Goal: Use online tool/utility: Utilize a website feature to perform a specific function

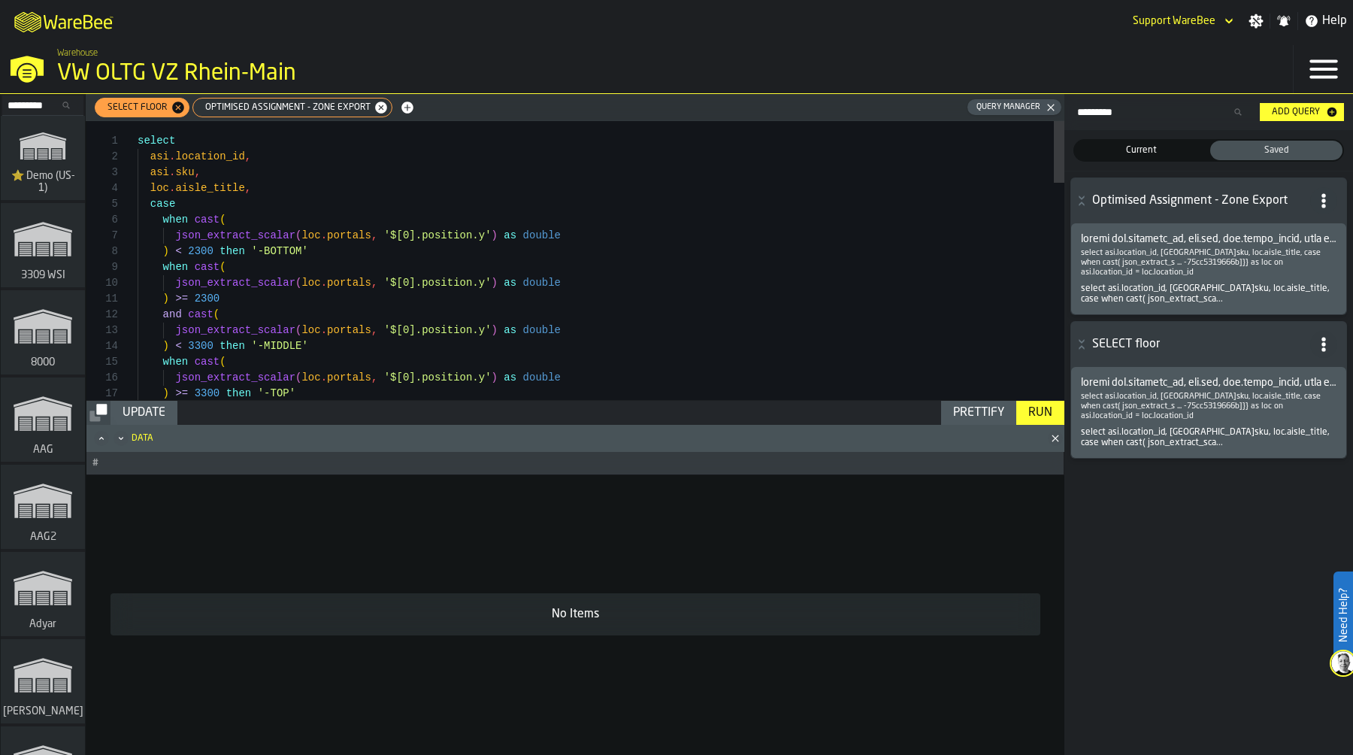
click at [1257, 23] on icon "button-toggle-Settings" at bounding box center [1257, 21] width 14 height 14
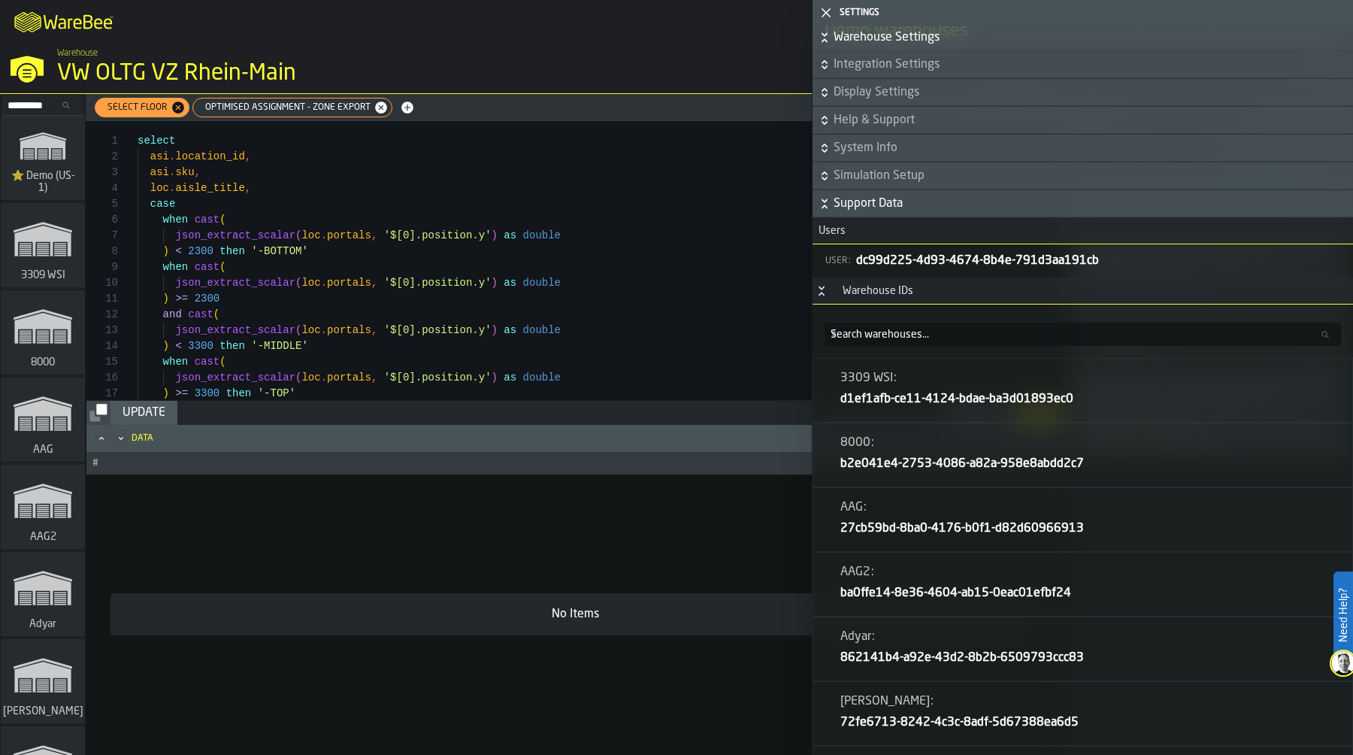
scroll to position [649, 0]
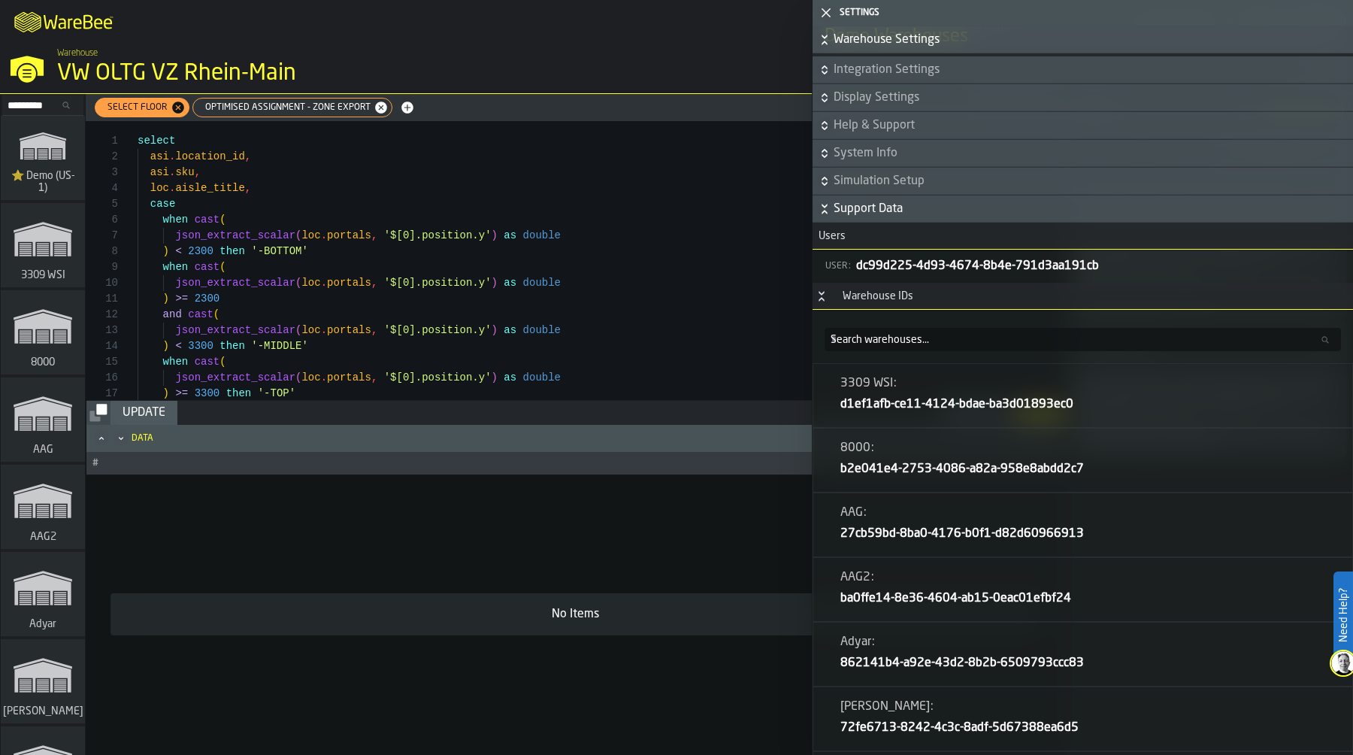
click at [824, 300] on icon "Button-Warehouse IDs-open" at bounding box center [821, 299] width 5 height 4
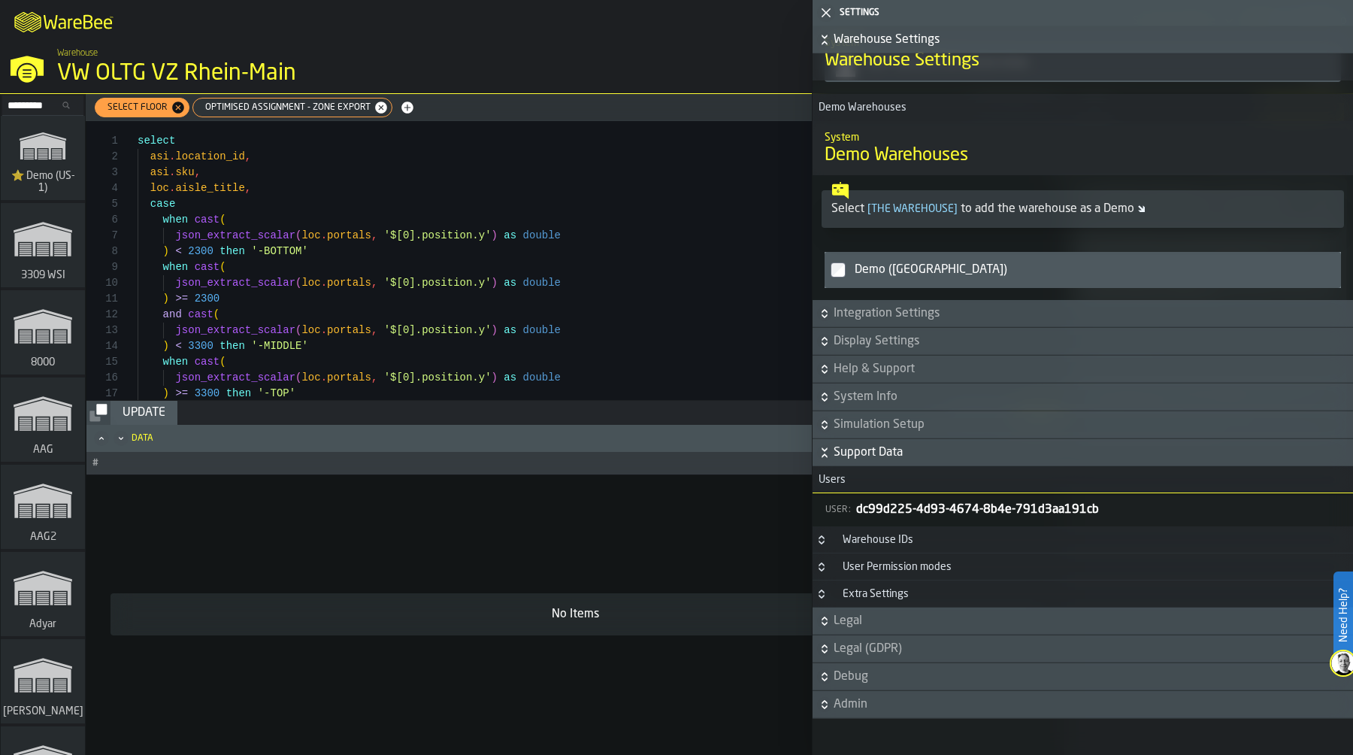
click at [896, 590] on div "Extra Settings" at bounding box center [876, 594] width 84 height 12
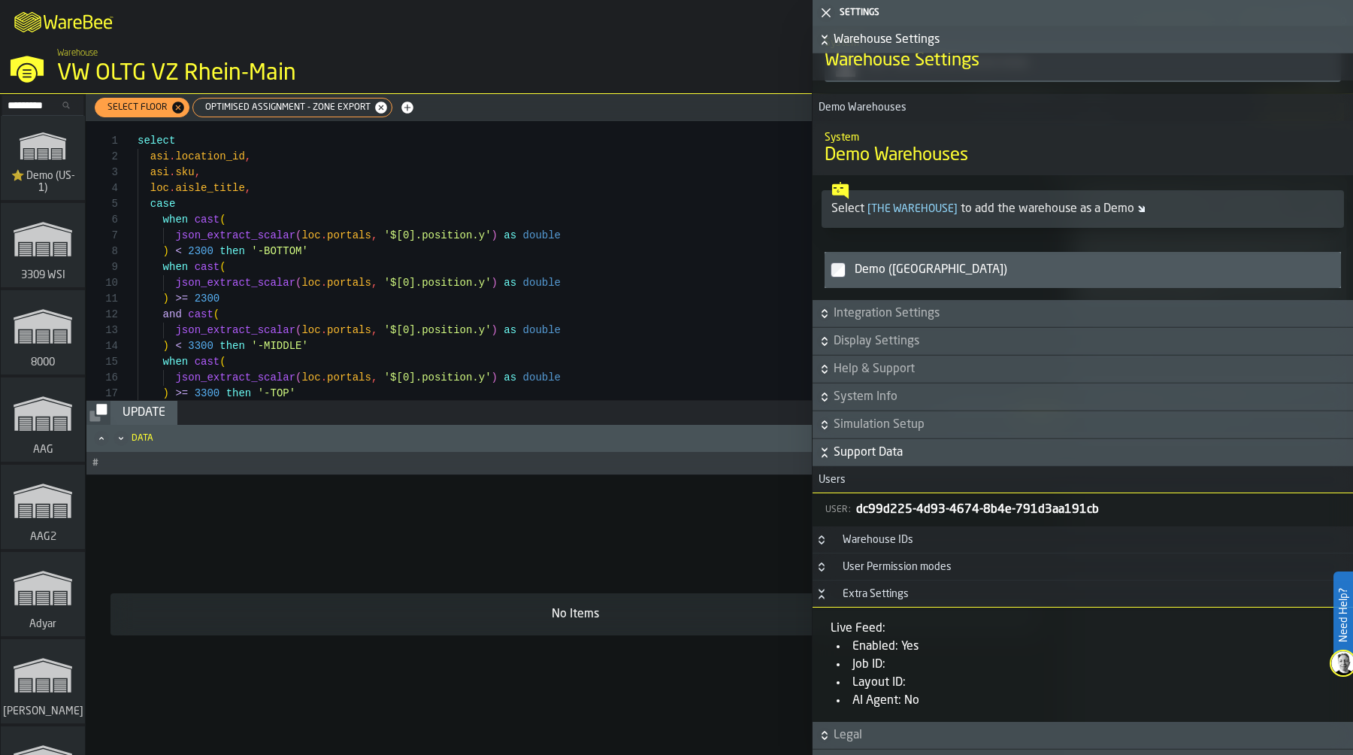
click at [936, 586] on h3 "Extra Settings" at bounding box center [1083, 593] width 541 height 27
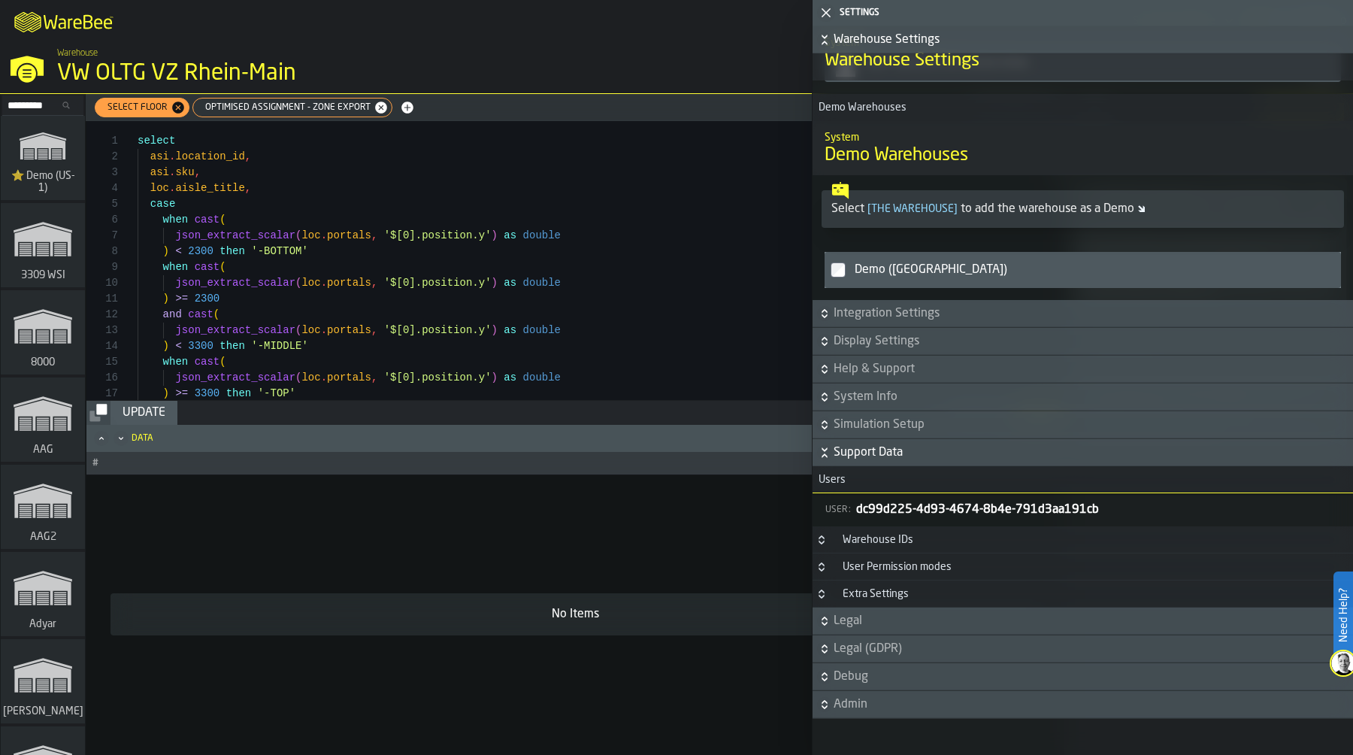
click at [854, 456] on span "Support Data" at bounding box center [1092, 453] width 517 height 18
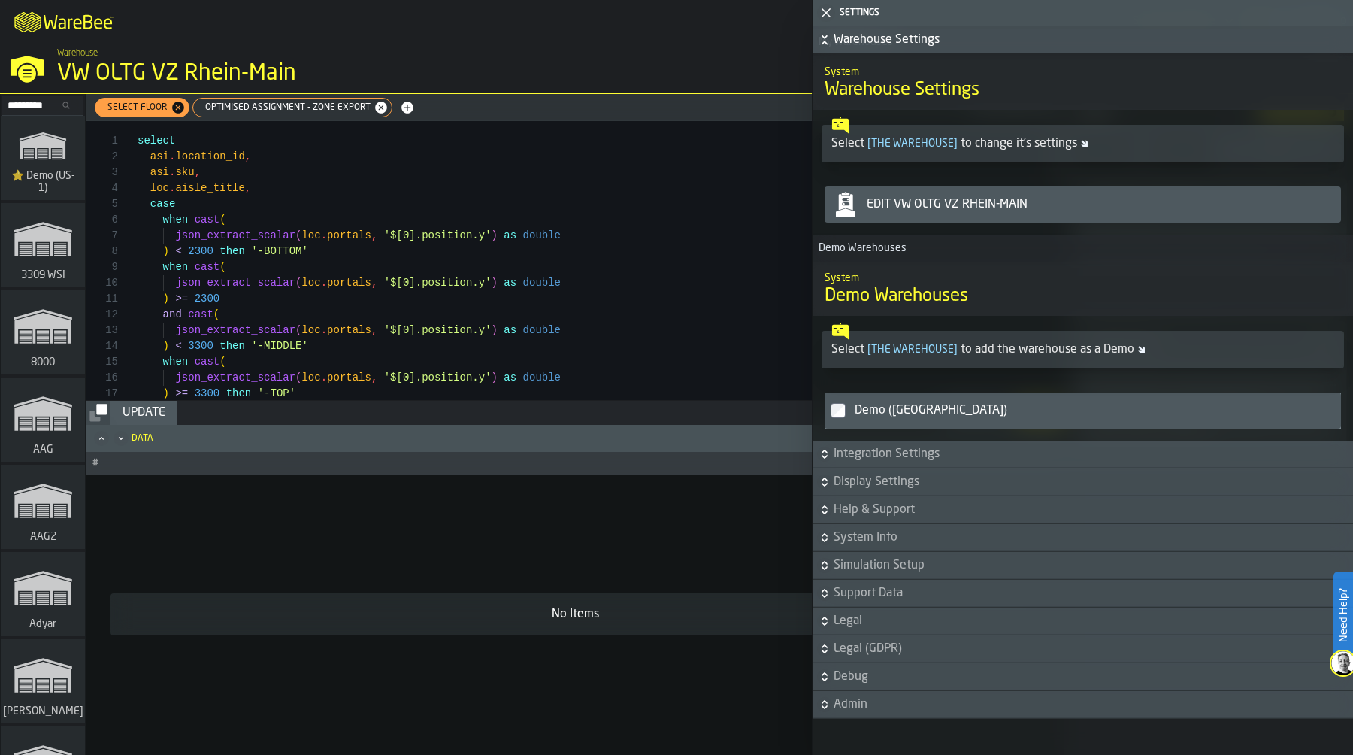
scroll to position [265, 0]
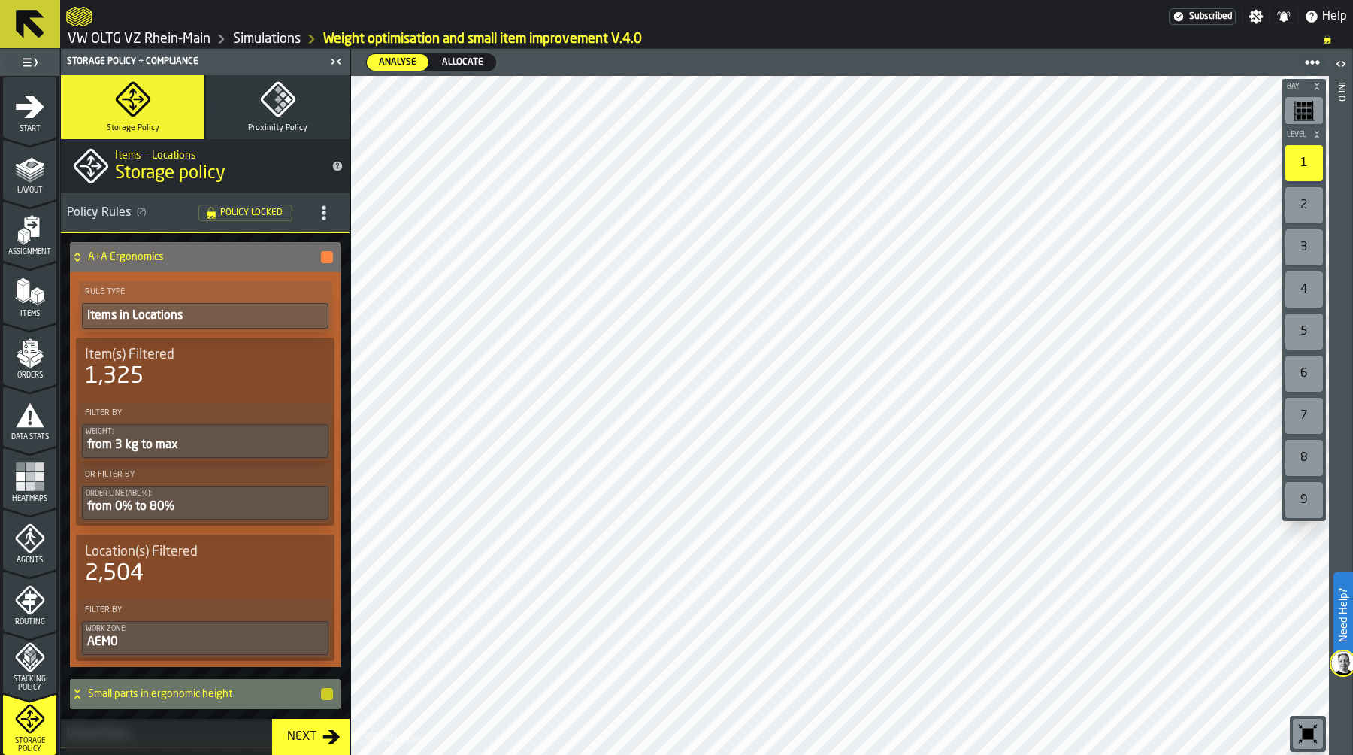
click at [1259, 14] on icon "button-toggle-Settings" at bounding box center [1256, 16] width 15 height 15
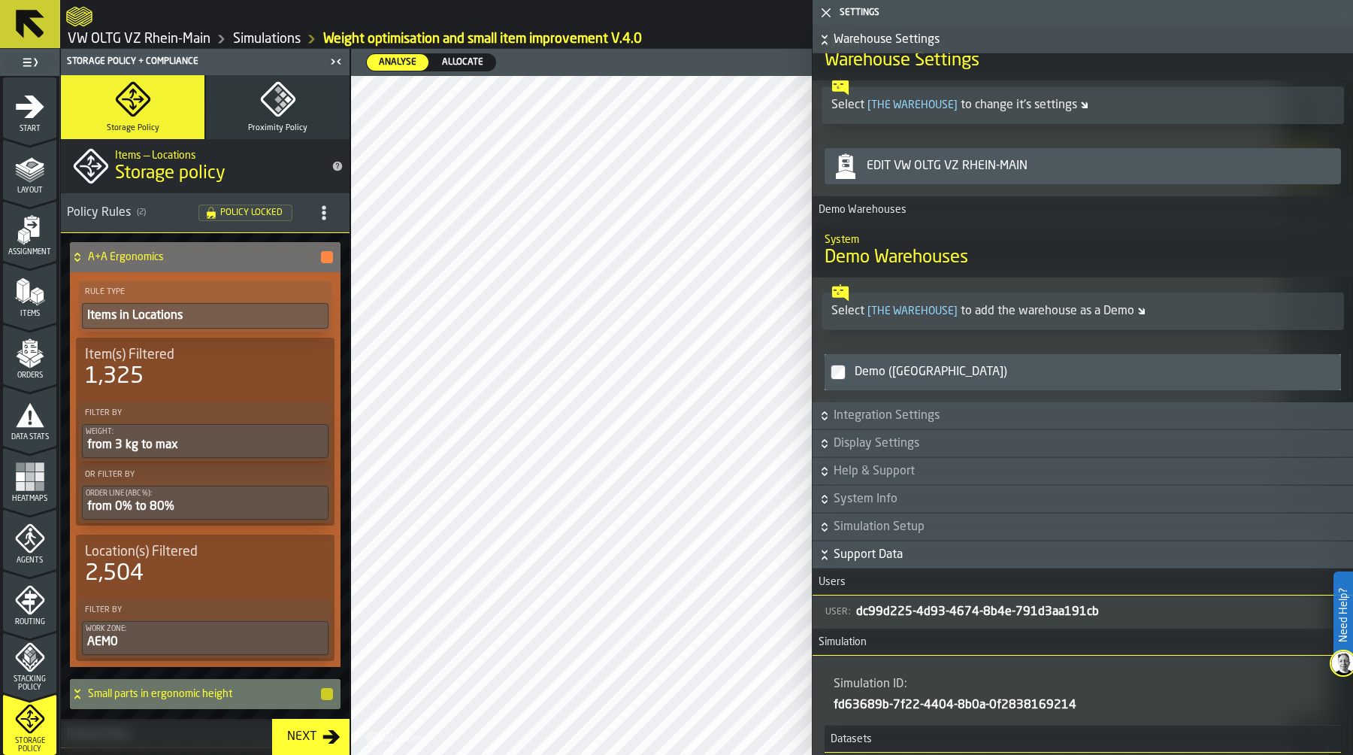
scroll to position [271, 0]
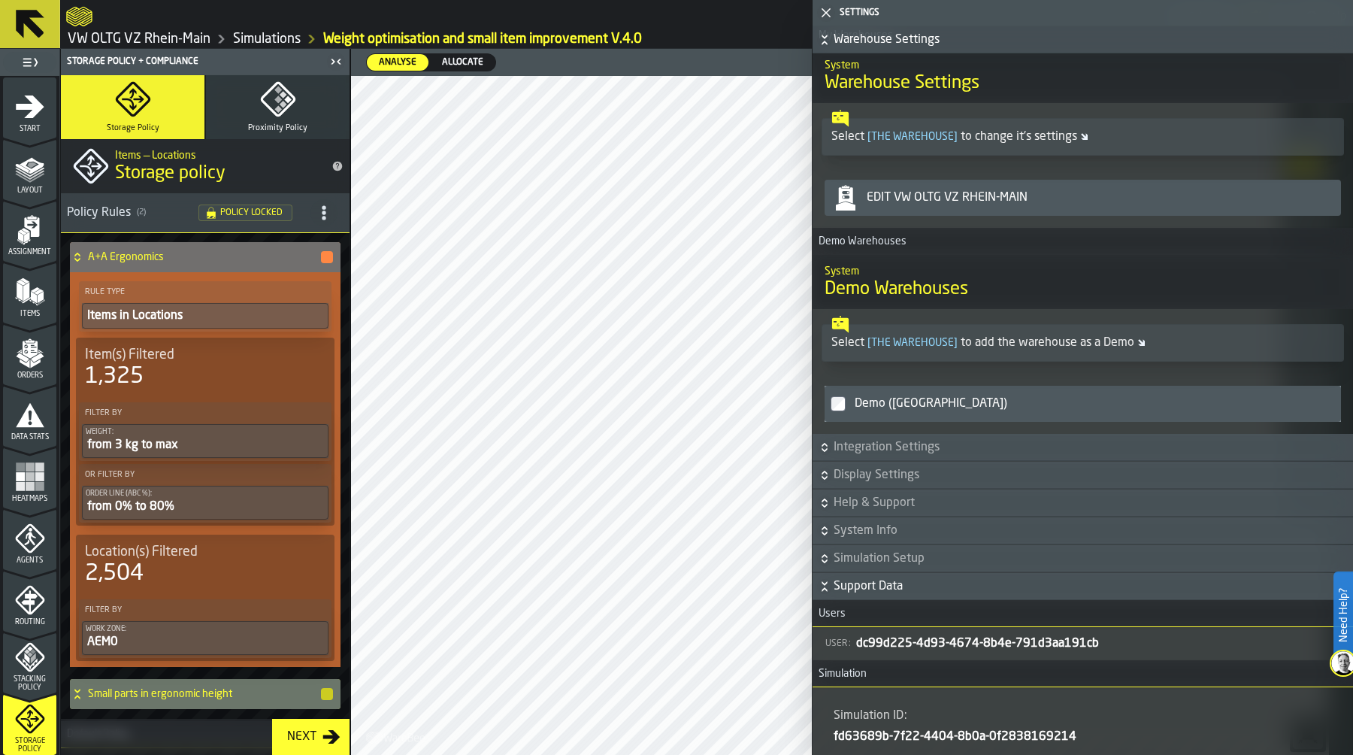
click at [171, 39] on link "VW OLTG VZ Rhein-Main" at bounding box center [139, 39] width 143 height 17
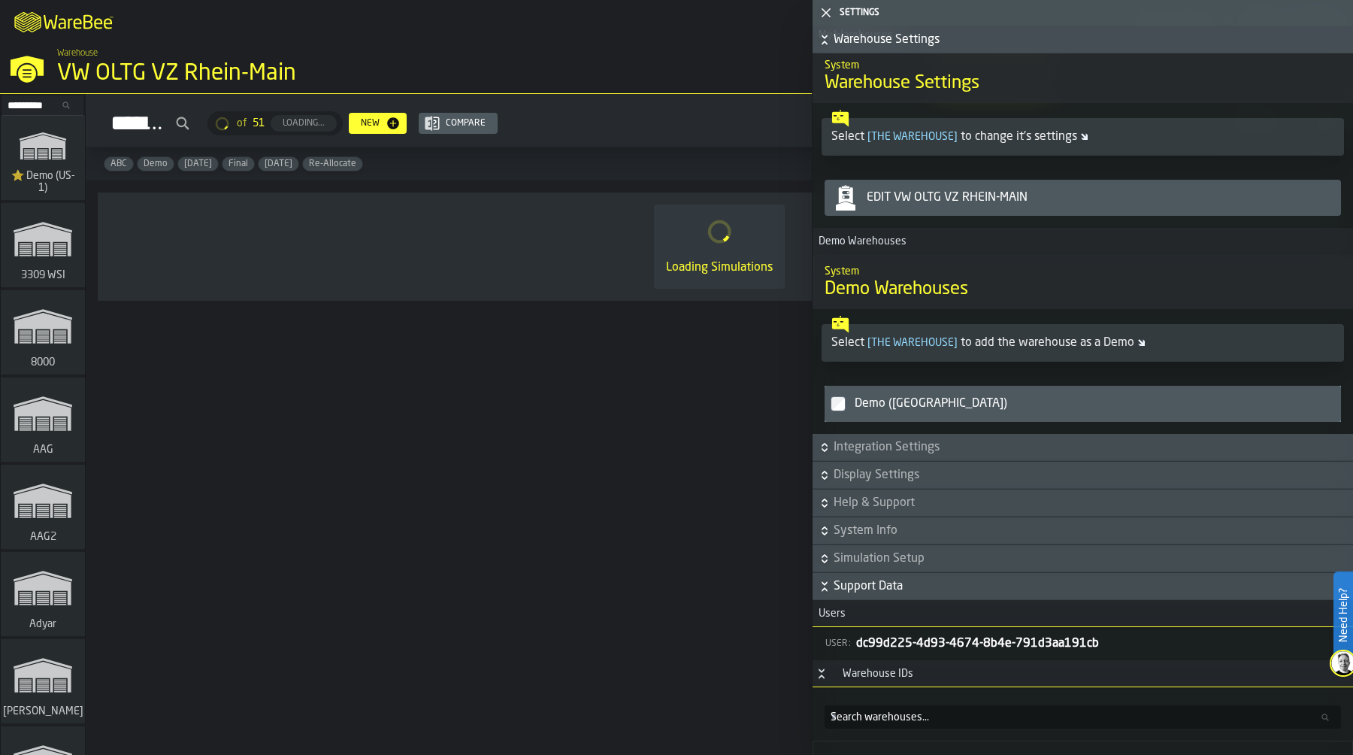
click at [824, 12] on icon "button-toggle-Close me" at bounding box center [826, 13] width 18 height 18
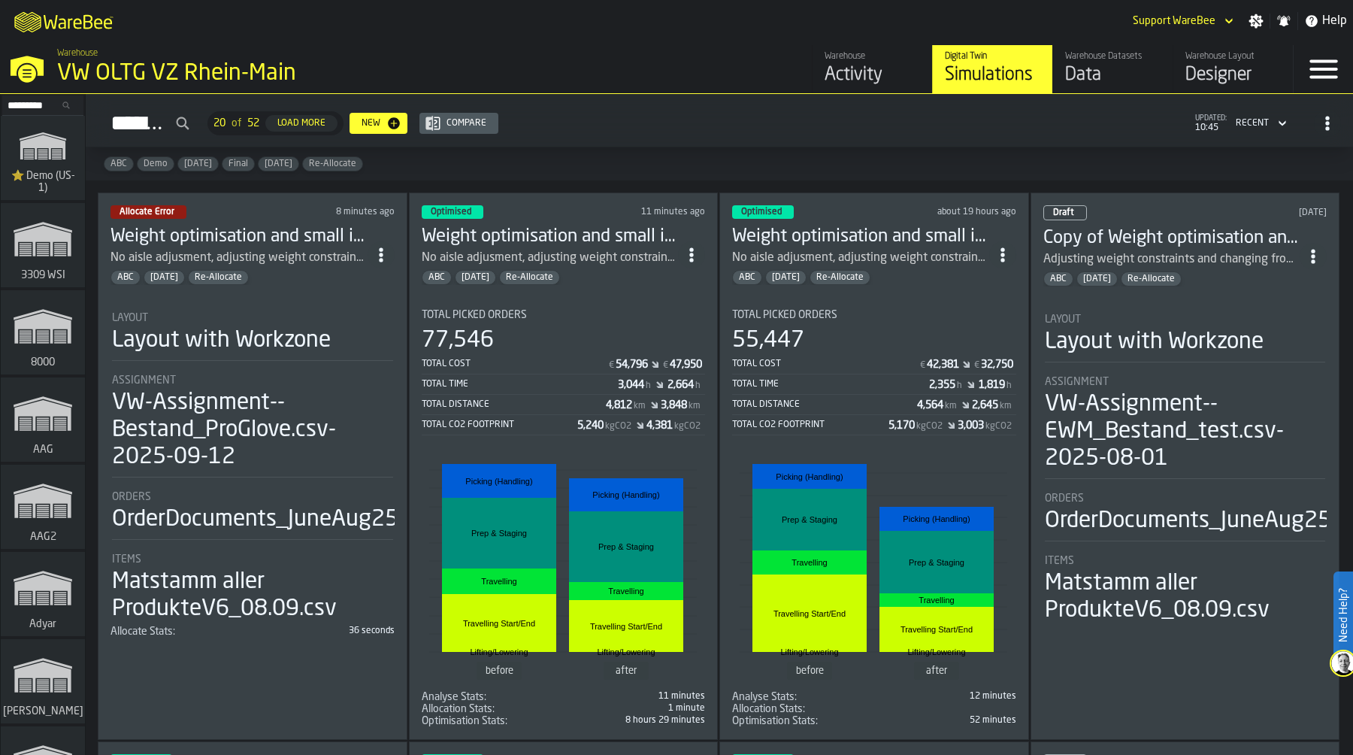
click at [271, 341] on div "Layout with Workzone" at bounding box center [221, 340] width 219 height 27
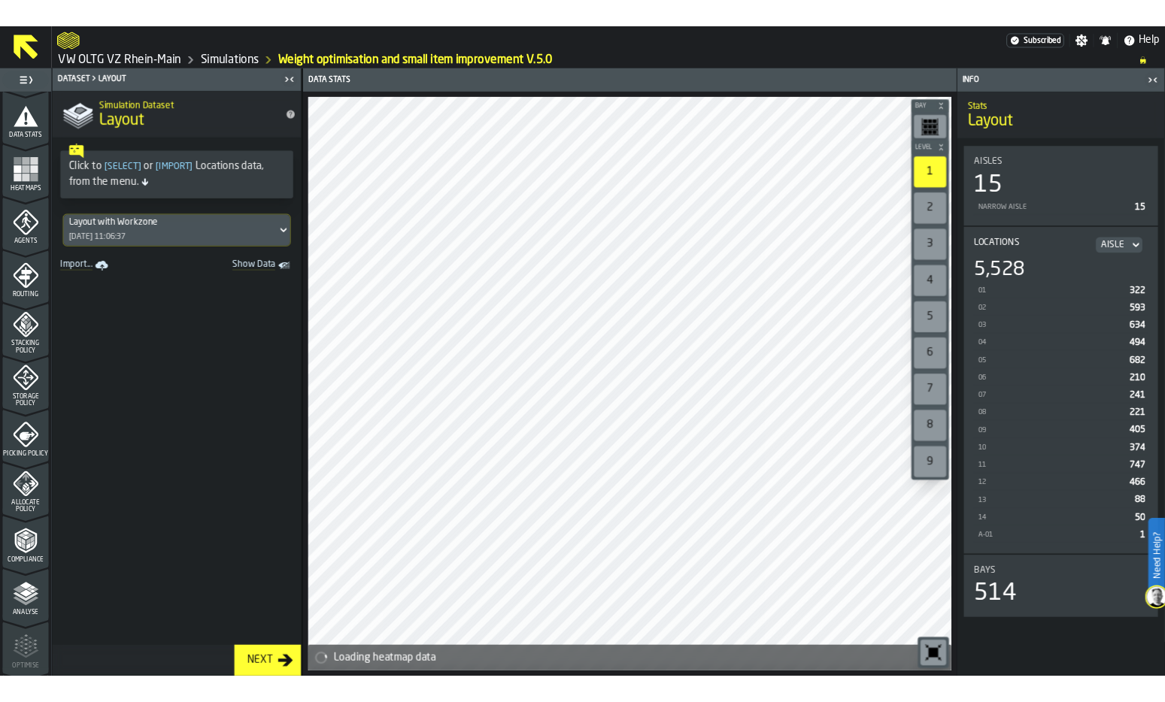
scroll to position [342, 0]
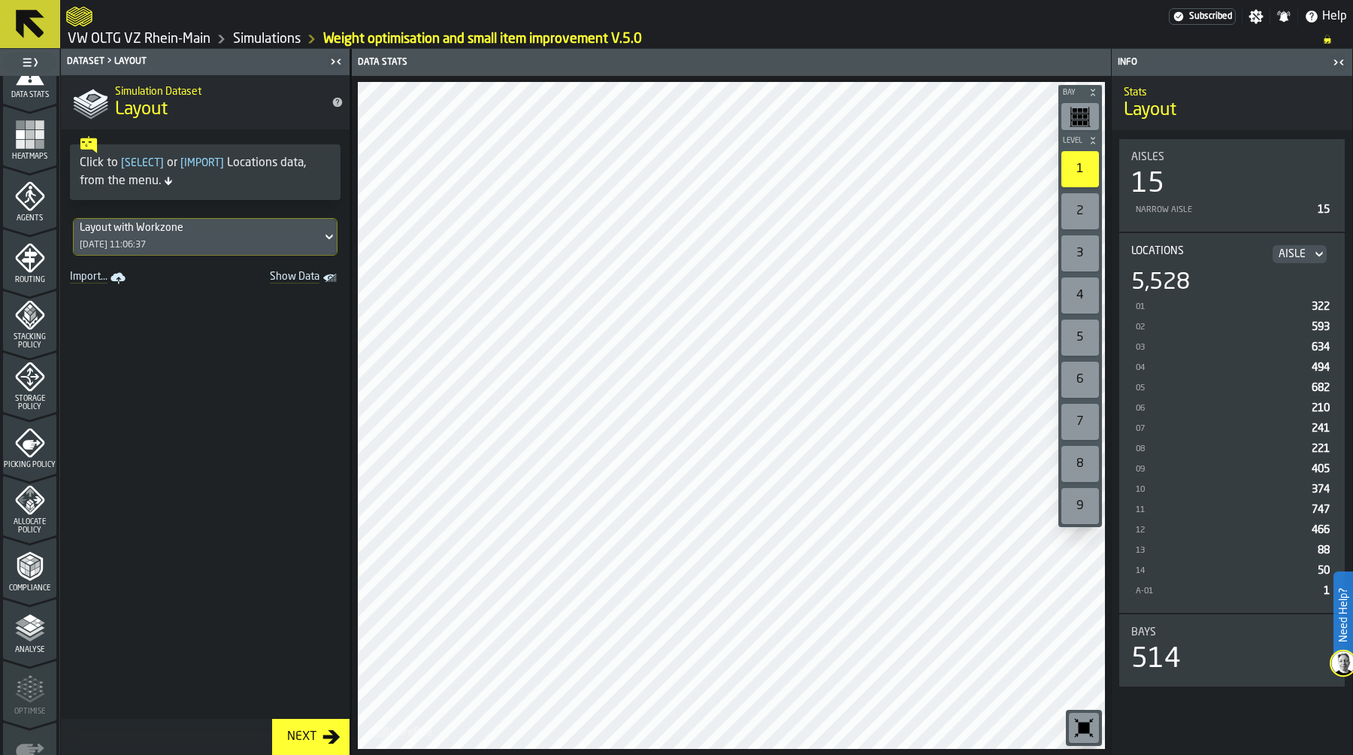
click at [25, 390] on icon "menu Storage Policy" at bounding box center [30, 377] width 30 height 30
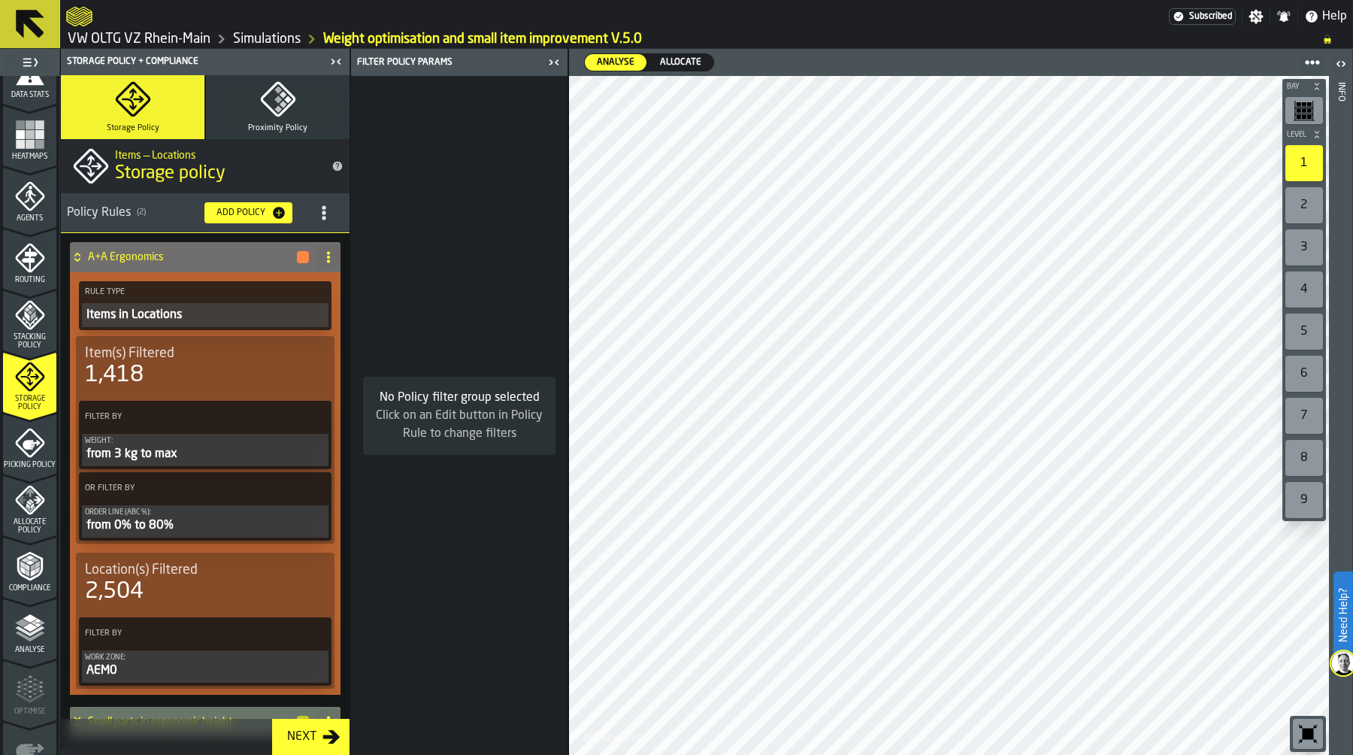
click at [25, 334] on span "Stacking Policy" at bounding box center [29, 341] width 53 height 17
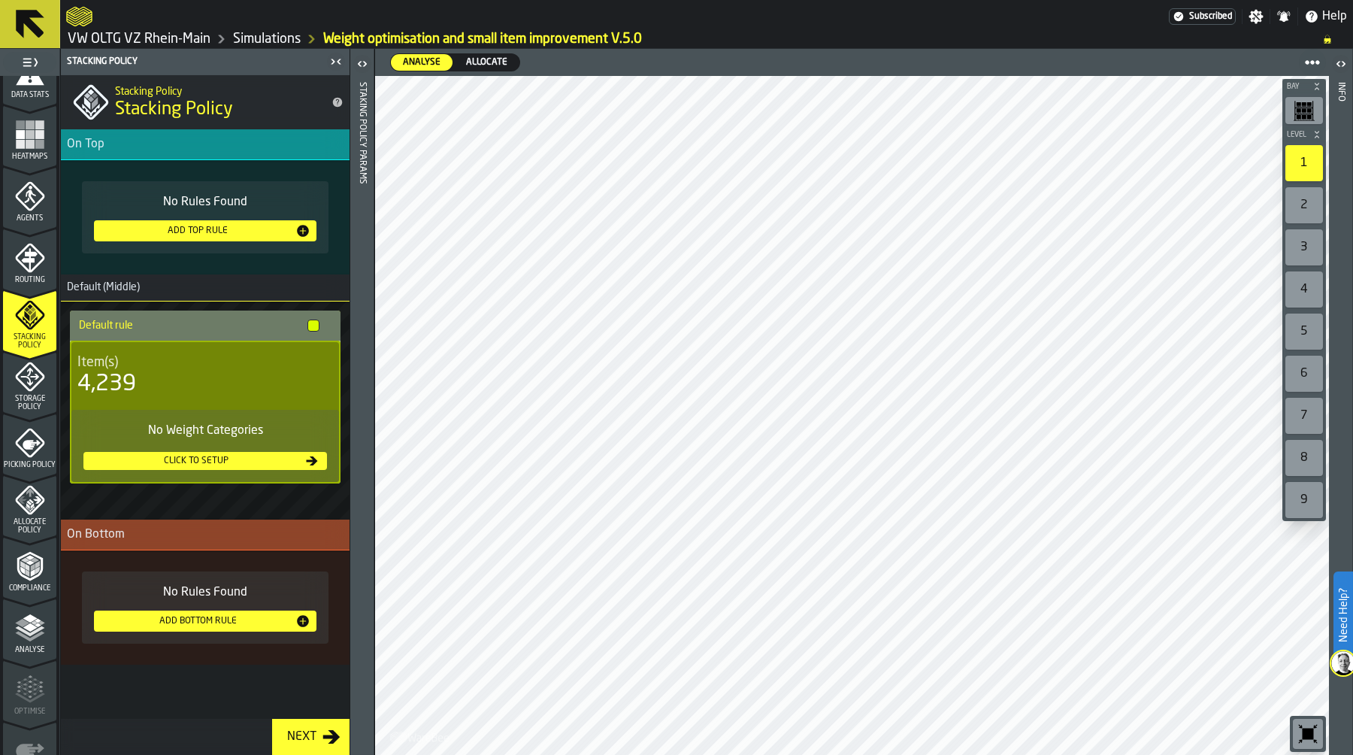
click at [30, 449] on icon "menu Picking Policy" at bounding box center [29, 442] width 29 height 29
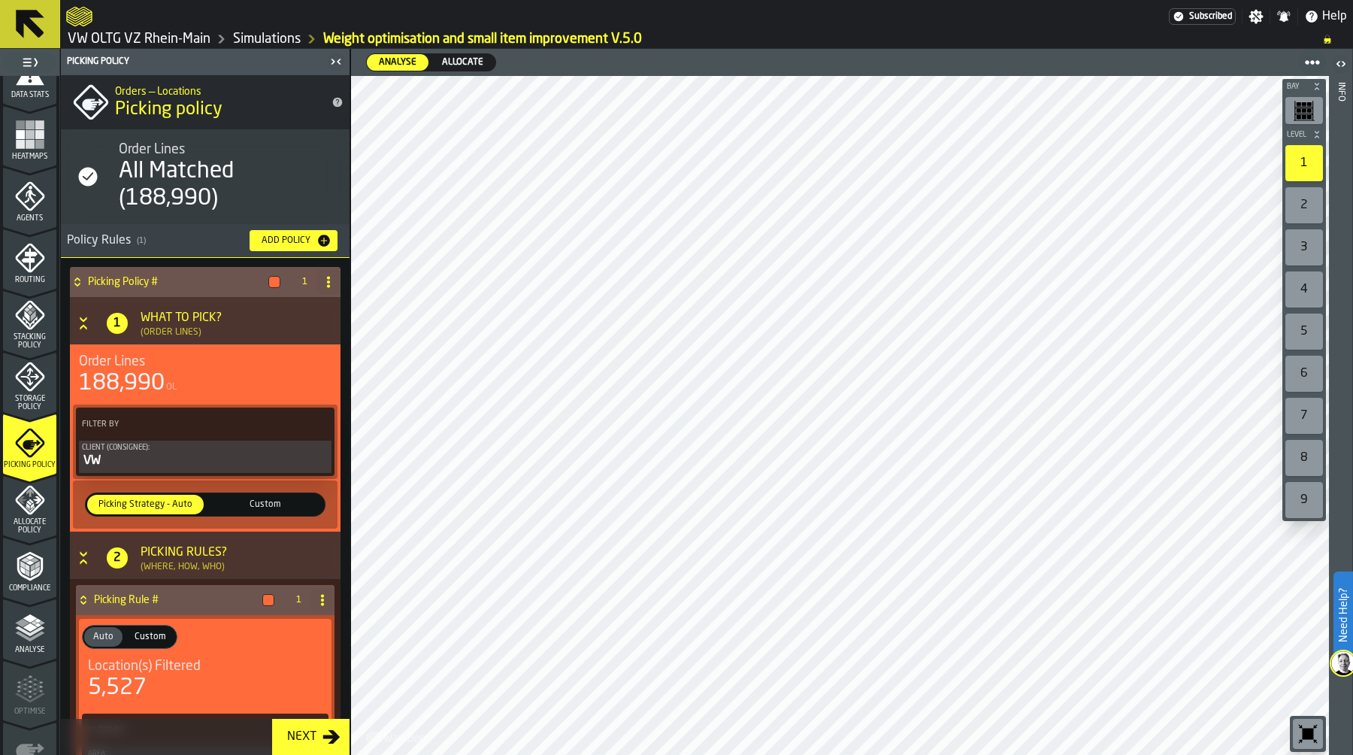
click at [34, 512] on icon "menu Allocate Policy" at bounding box center [30, 500] width 30 height 30
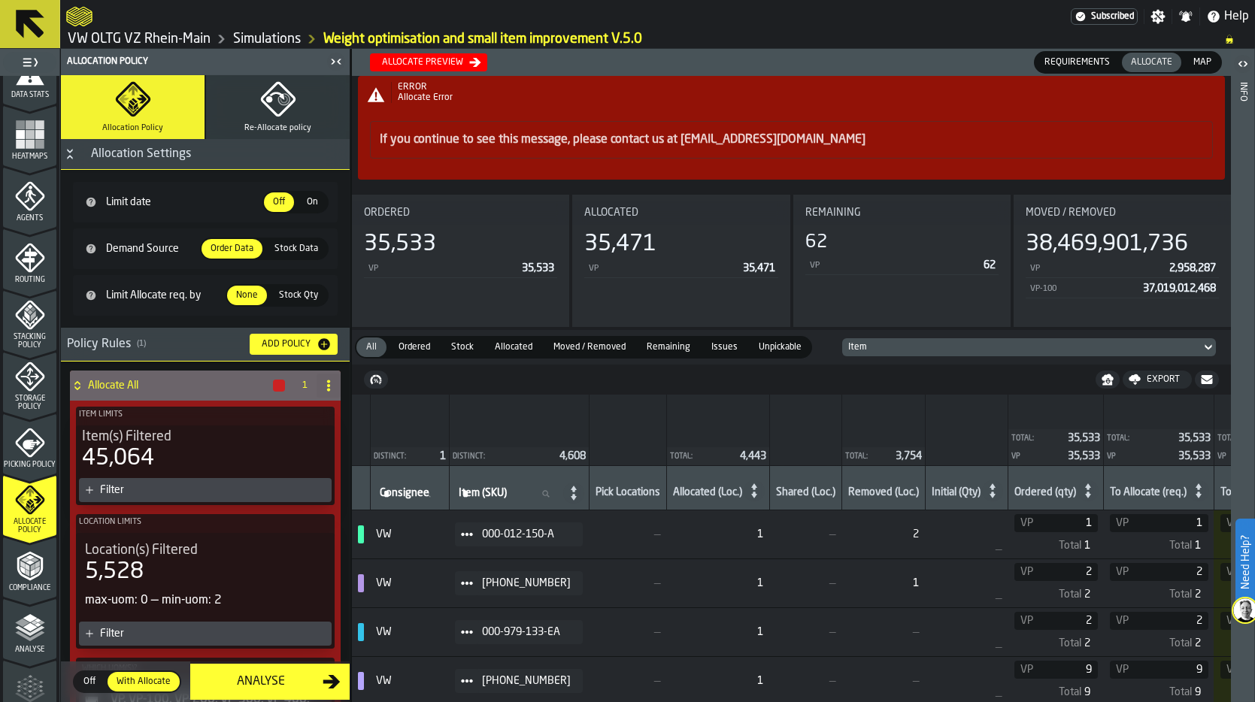
click at [432, 62] on div "Allocate preview" at bounding box center [422, 62] width 93 height 11
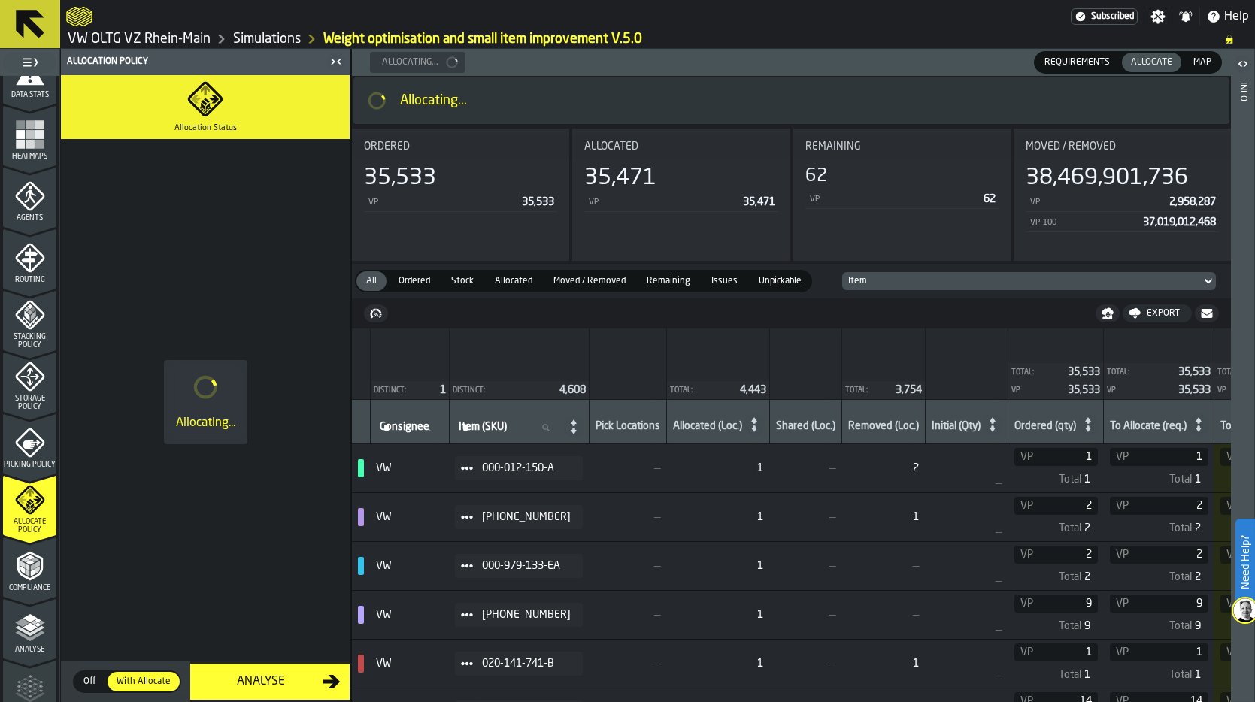
click at [267, 39] on link "Simulations" at bounding box center [267, 39] width 68 height 17
